Goal: Navigation & Orientation: Find specific page/section

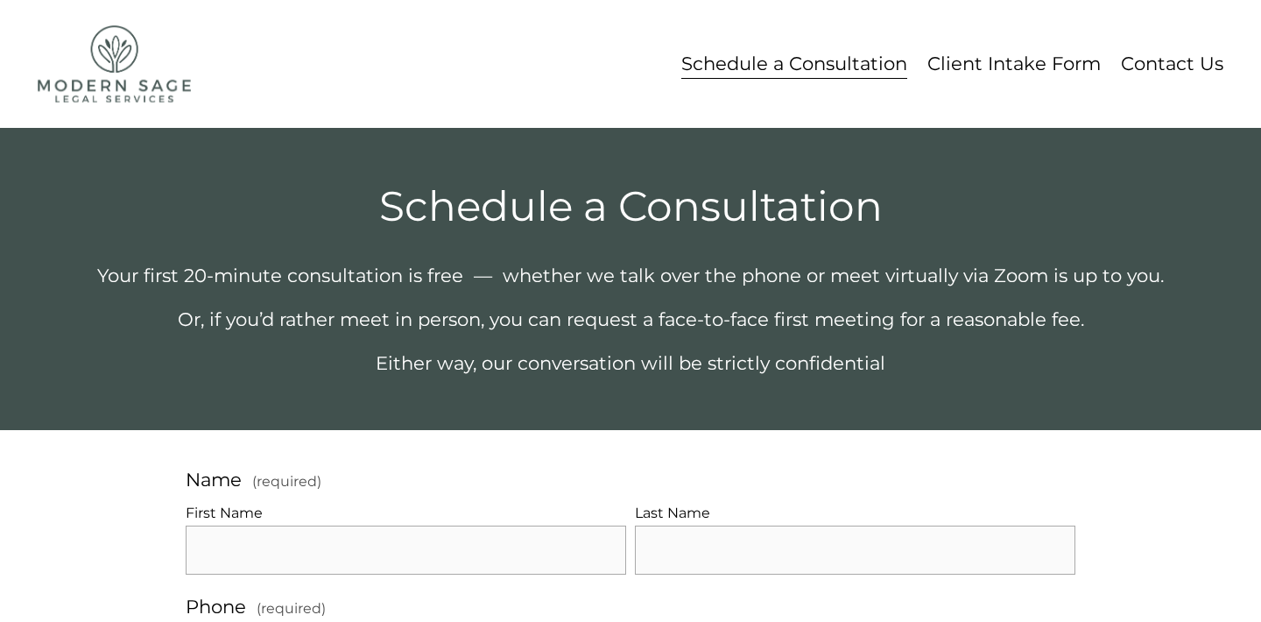
click at [1046, 57] on link "Client Intake Form" at bounding box center [1014, 63] width 173 height 33
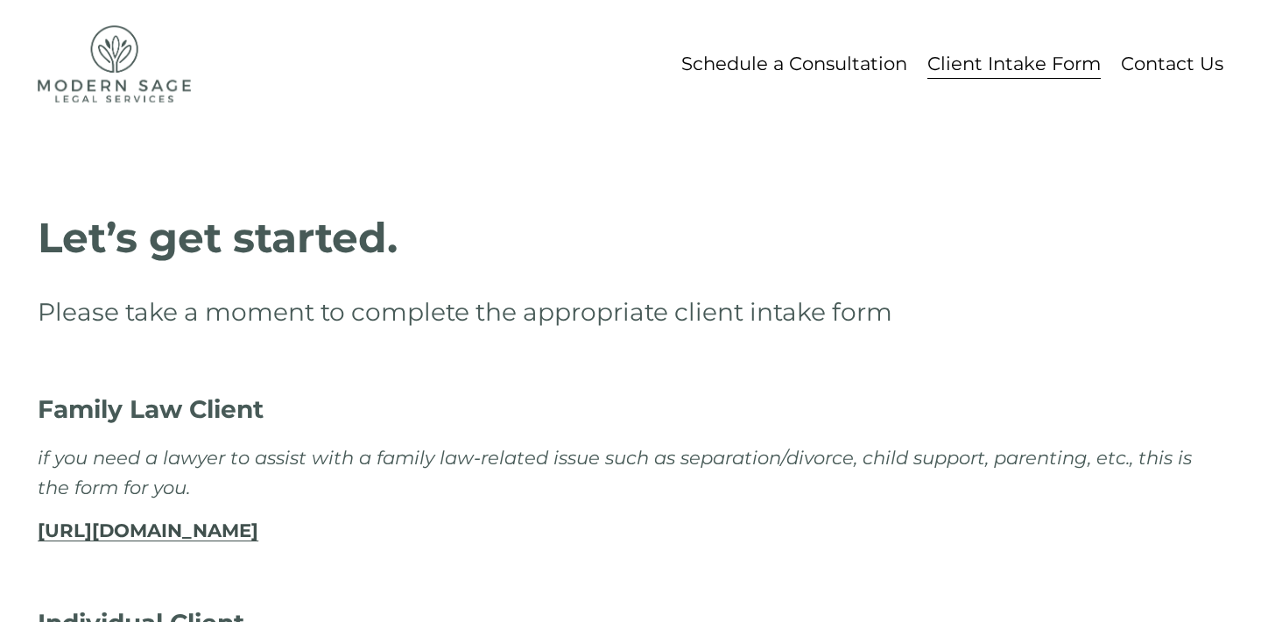
click at [1181, 67] on link "Contact Us" at bounding box center [1172, 63] width 102 height 33
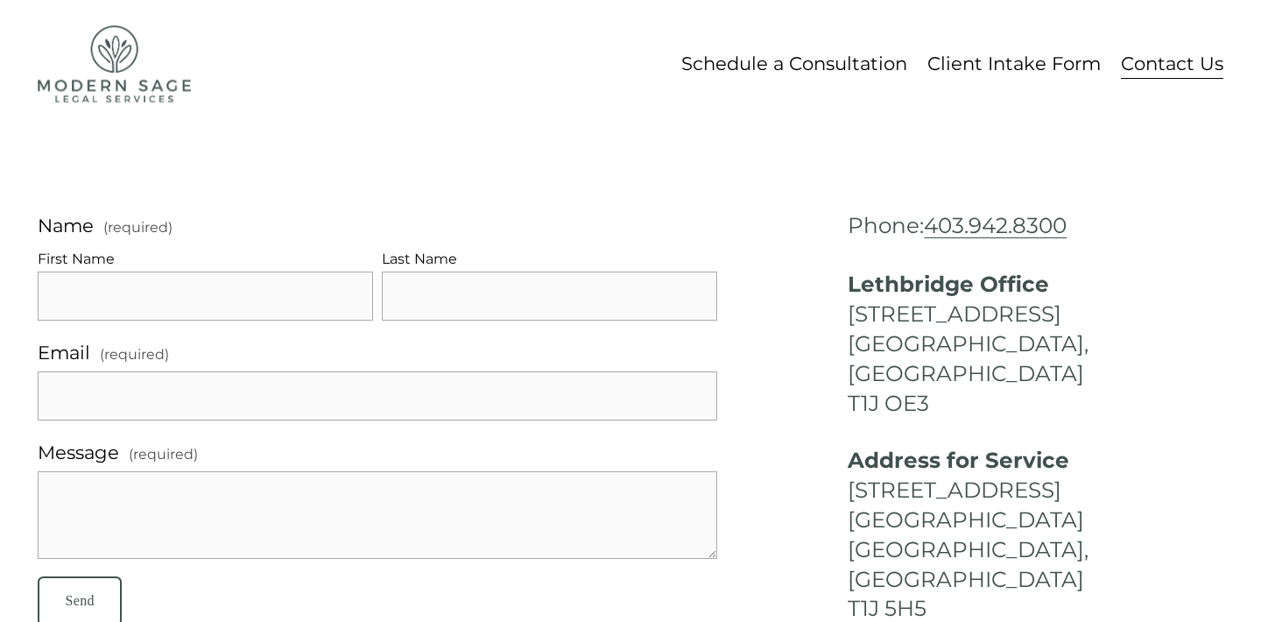
click at [778, 175] on div "Name (required) First Name Last Name Email (required) Message (required) Send S…" at bounding box center [630, 506] width 1261 height 756
click at [107, 55] on img at bounding box center [114, 63] width 153 height 77
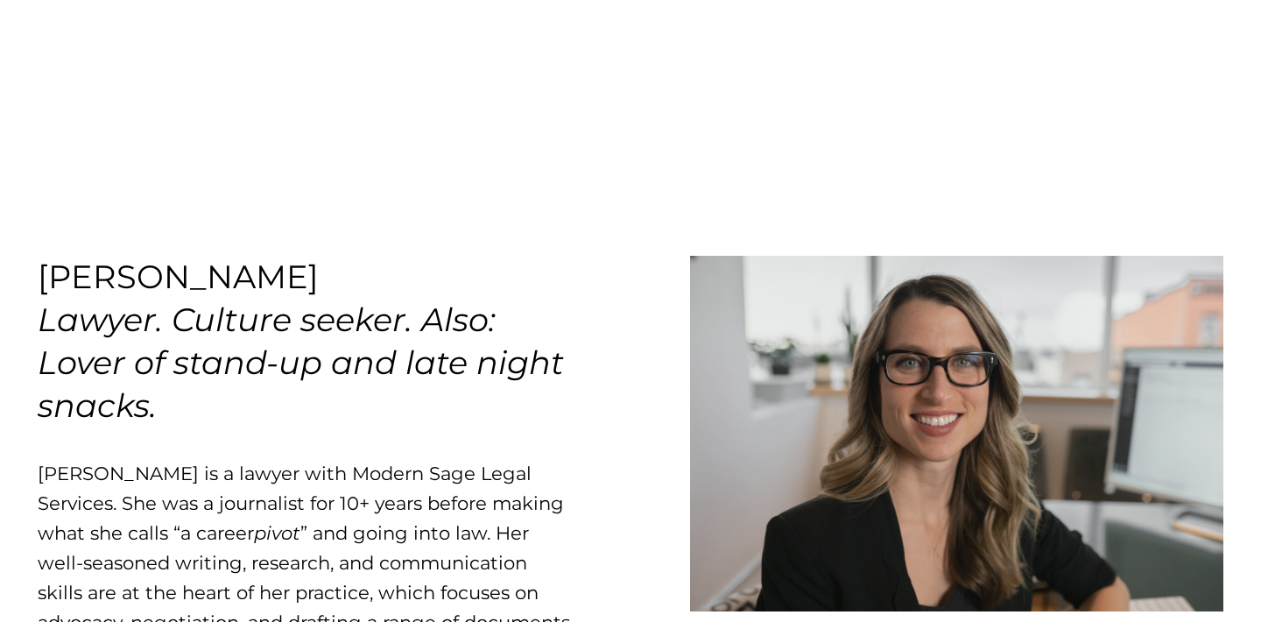
scroll to position [8, 0]
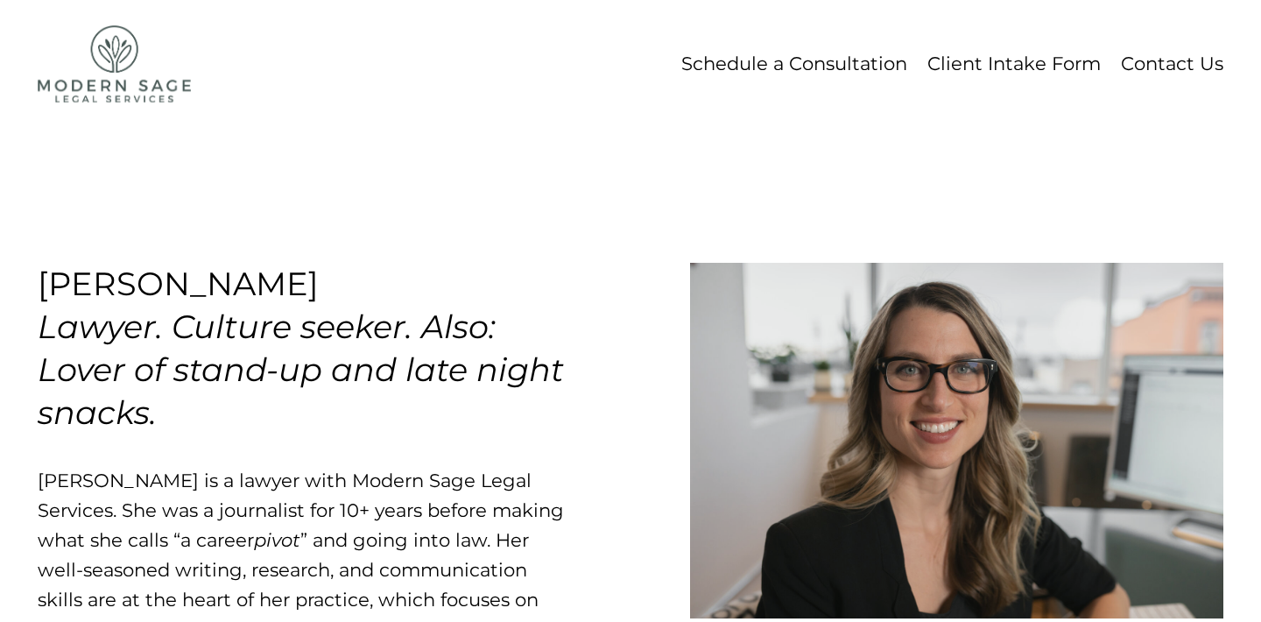
click at [642, 372] on figure "[PERSON_NAME] Lawyer. Culture seeker. Also: Lover of stand-up and late night sn…" at bounding box center [631, 601] width 1186 height 677
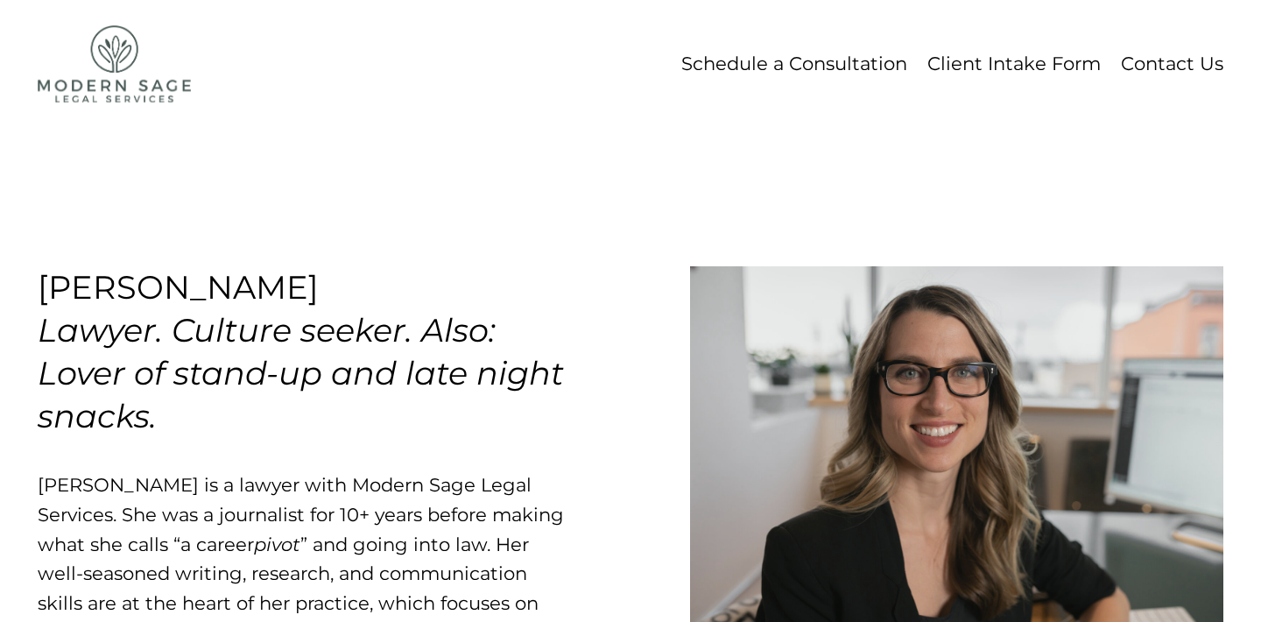
scroll to position [0, 0]
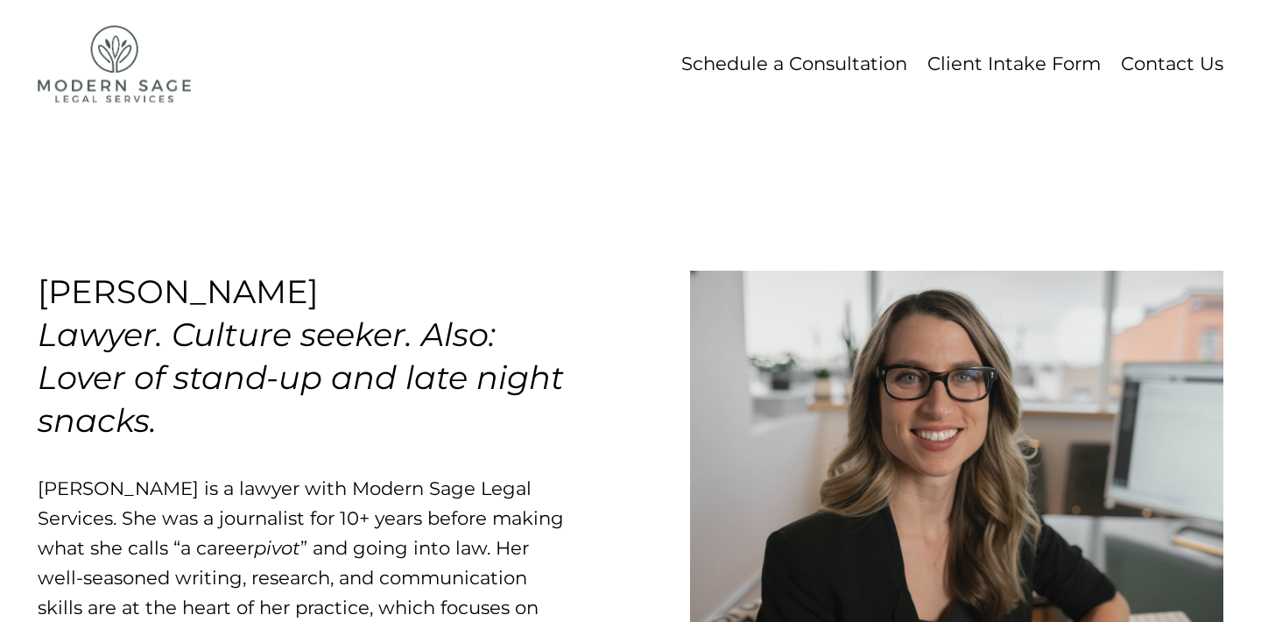
click at [639, 399] on figure "[PERSON_NAME] Lawyer. Culture seeker. Also: Lover of stand-up and late night sn…" at bounding box center [631, 609] width 1186 height 677
